Goal: Transaction & Acquisition: Purchase product/service

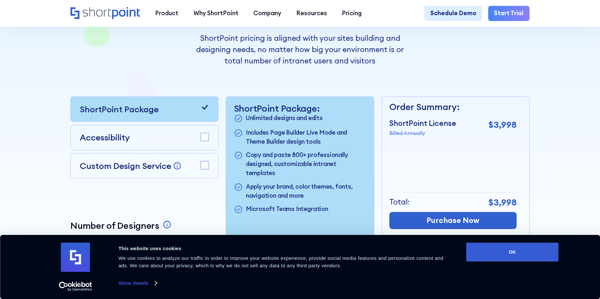
scroll to position [162, 0]
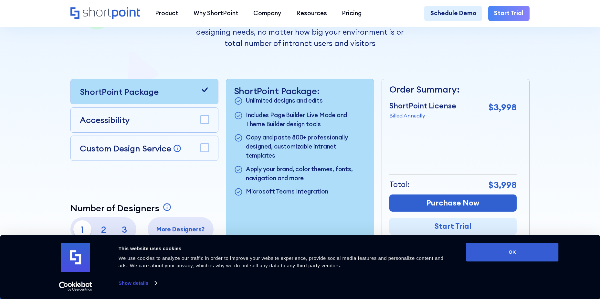
click at [516, 241] on div "Consent Details [#IABV2SETTINGS#] About This website uses cookies We use cookie…" at bounding box center [300, 267] width 600 height 64
click at [513, 247] on button "OK" at bounding box center [512, 251] width 92 height 19
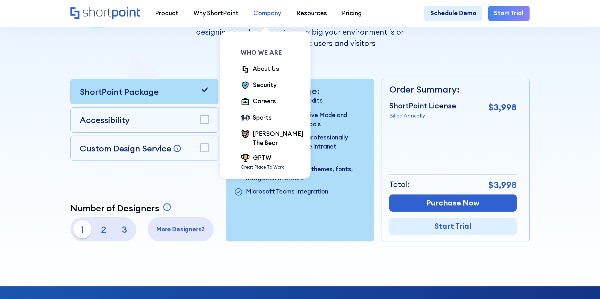
scroll to position [0, 0]
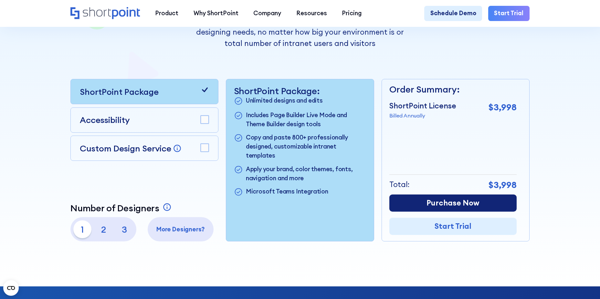
click at [463, 210] on link "Purchase Now" at bounding box center [452, 202] width 127 height 17
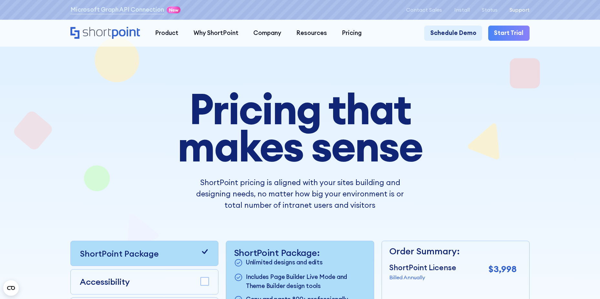
click at [525, 9] on p "Support" at bounding box center [520, 10] width 20 height 6
